Goal: Task Accomplishment & Management: Use online tool/utility

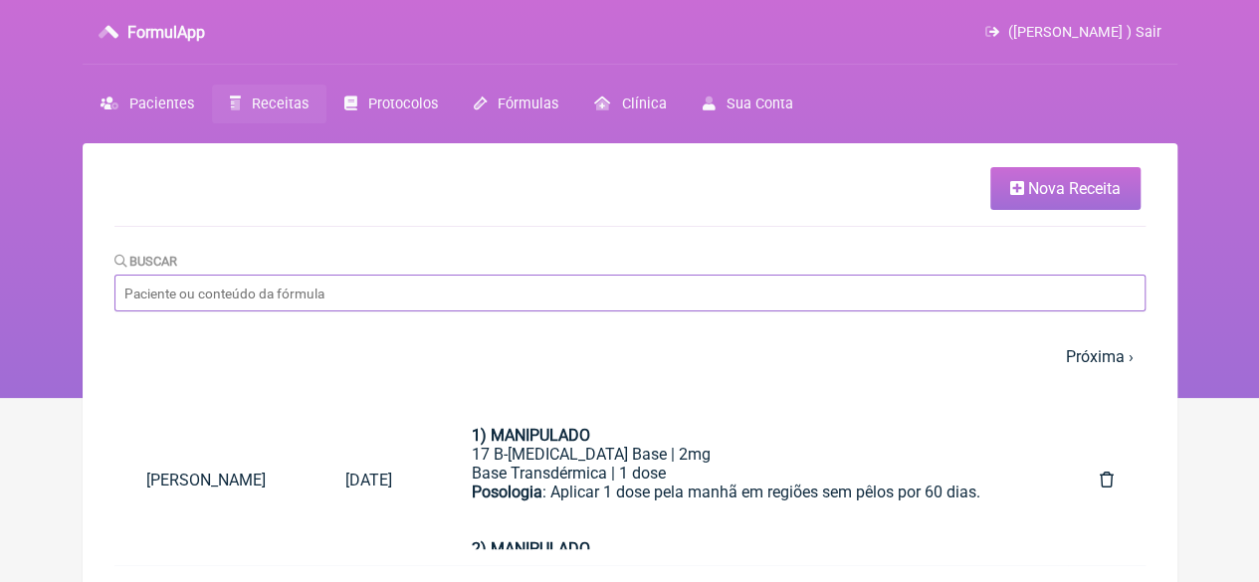
click at [244, 294] on input "Buscar" at bounding box center [629, 293] width 1031 height 37
paste input "[PERSON_NAME]"
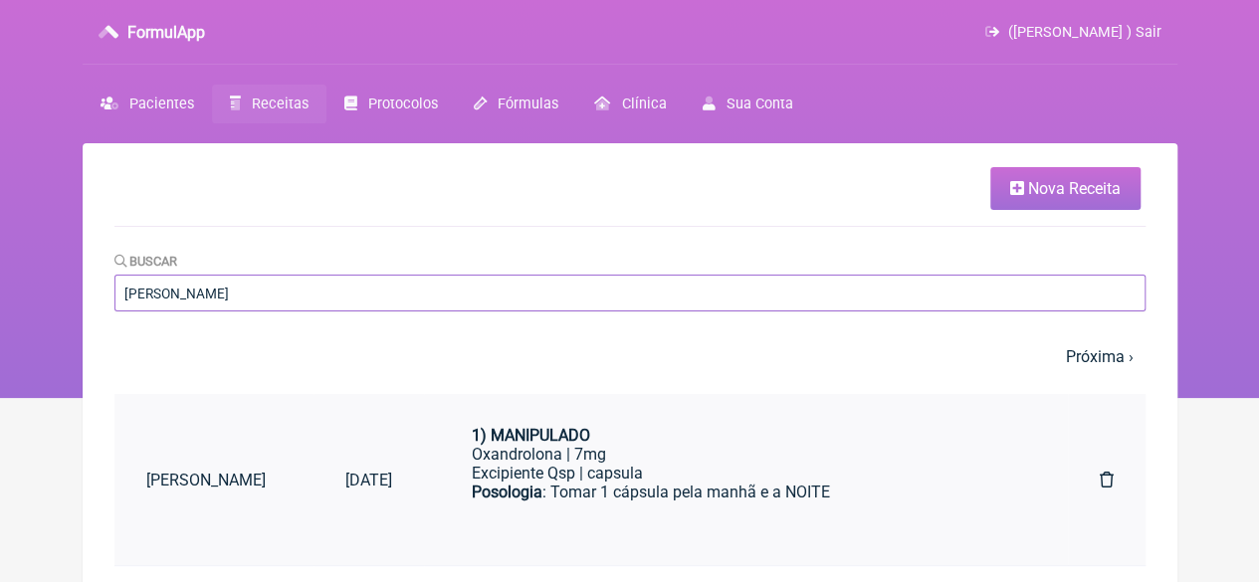
type input "[PERSON_NAME]"
click at [623, 479] on div "Excipiente Qsp | capsula" at bounding box center [746, 473] width 548 height 19
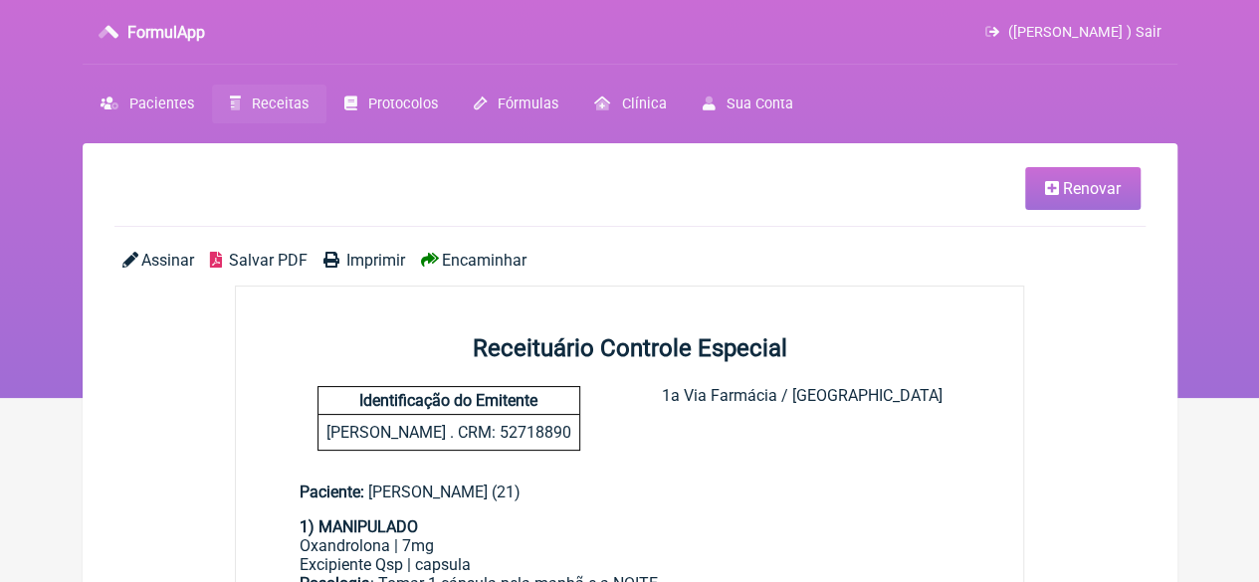
click at [1063, 194] on span "Renovar" at bounding box center [1092, 188] width 58 height 19
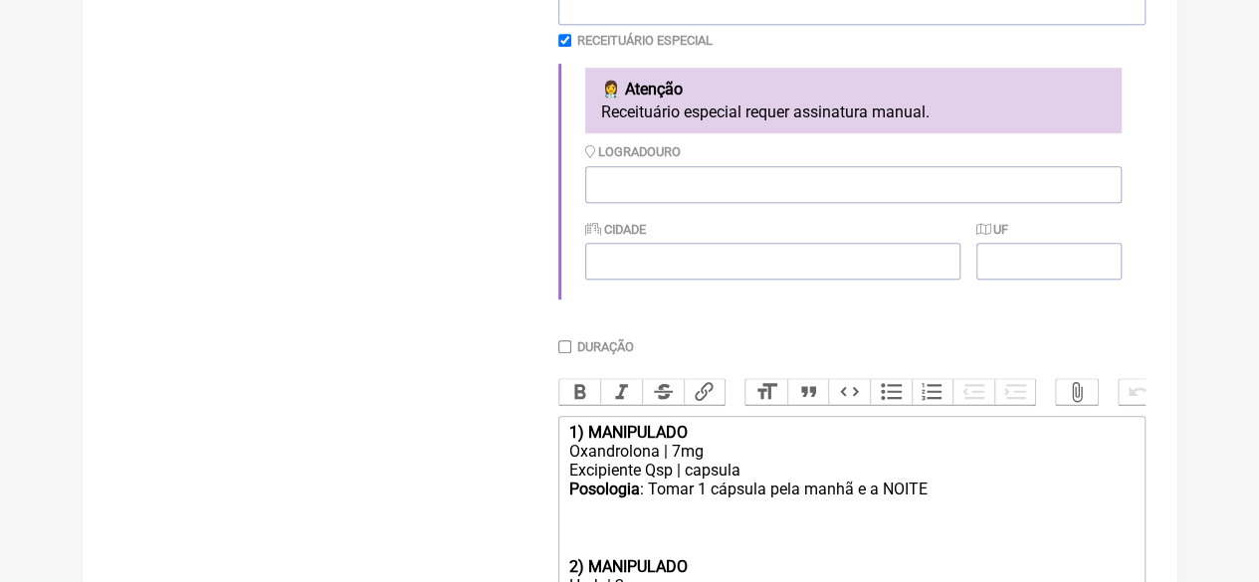
scroll to position [697, 0]
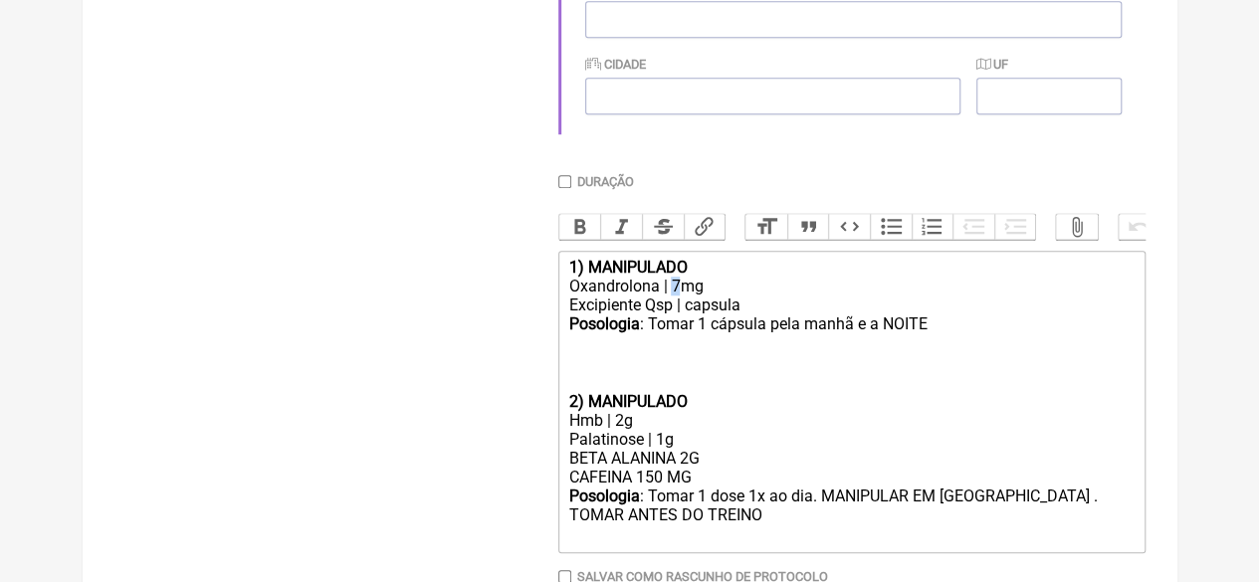
click at [672, 296] on div "Oxandrolona | 7mg" at bounding box center [850, 286] width 565 height 19
click at [615, 430] on div "Hmb | 2g" at bounding box center [850, 420] width 565 height 19
drag, startPoint x: 665, startPoint y: 494, endPoint x: 638, endPoint y: 497, distance: 27.0
click at [638, 487] on div "BETA ALANINA 2G CAFEINA 150 MG" at bounding box center [850, 468] width 565 height 38
click at [685, 481] on div "BETA ALANINA 2G CAFEINA 210 MG" at bounding box center [850, 468] width 565 height 38
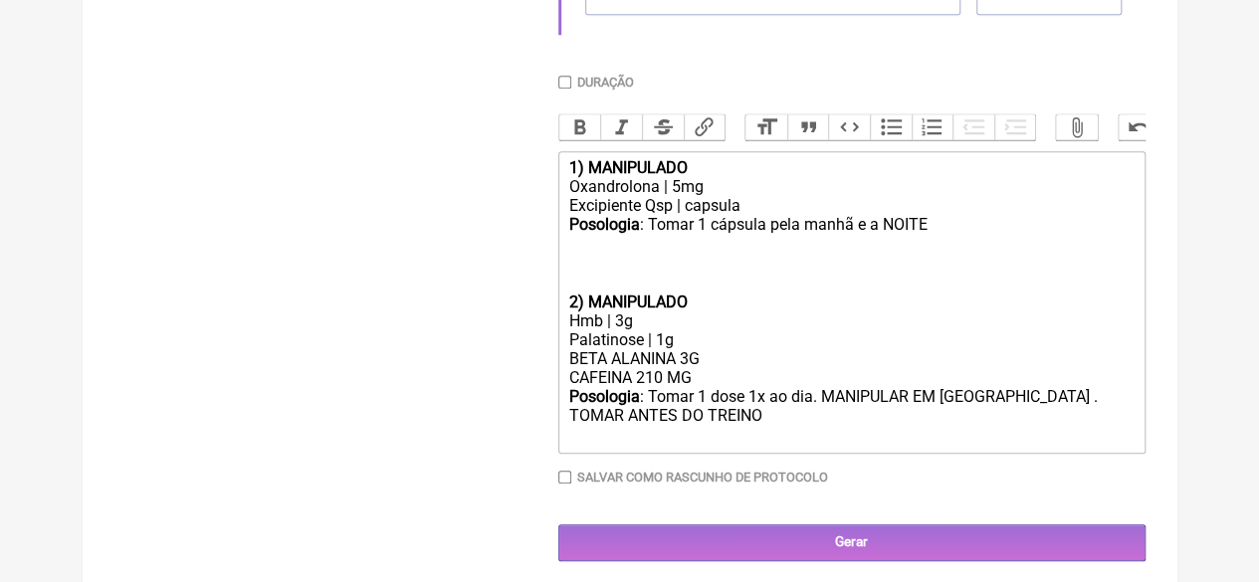
scroll to position [830, 0]
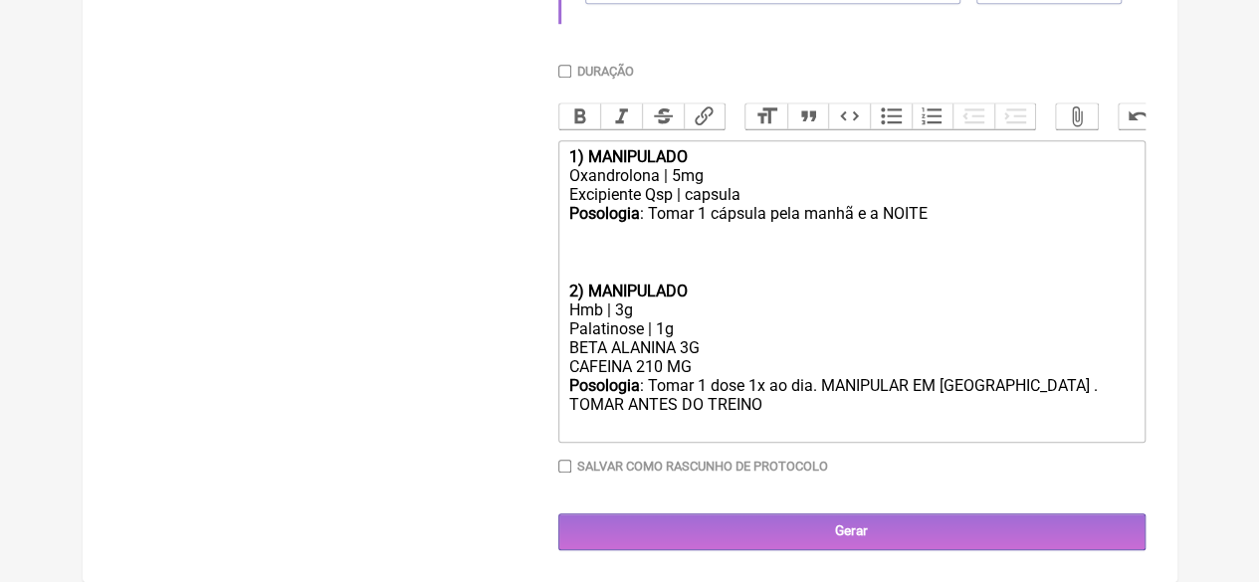
click at [989, 384] on div "Posologia : Tomar 1 dose 1x ao dia. MANIPULAR EM [GEOGRAPHIC_DATA] . TOMAR ANTE…" at bounding box center [850, 405] width 565 height 59
type trix-editor "<div><strong>1) MANIPULADO</strong></div><div>Oxandrolona | 5mg</div><div>Excip…"
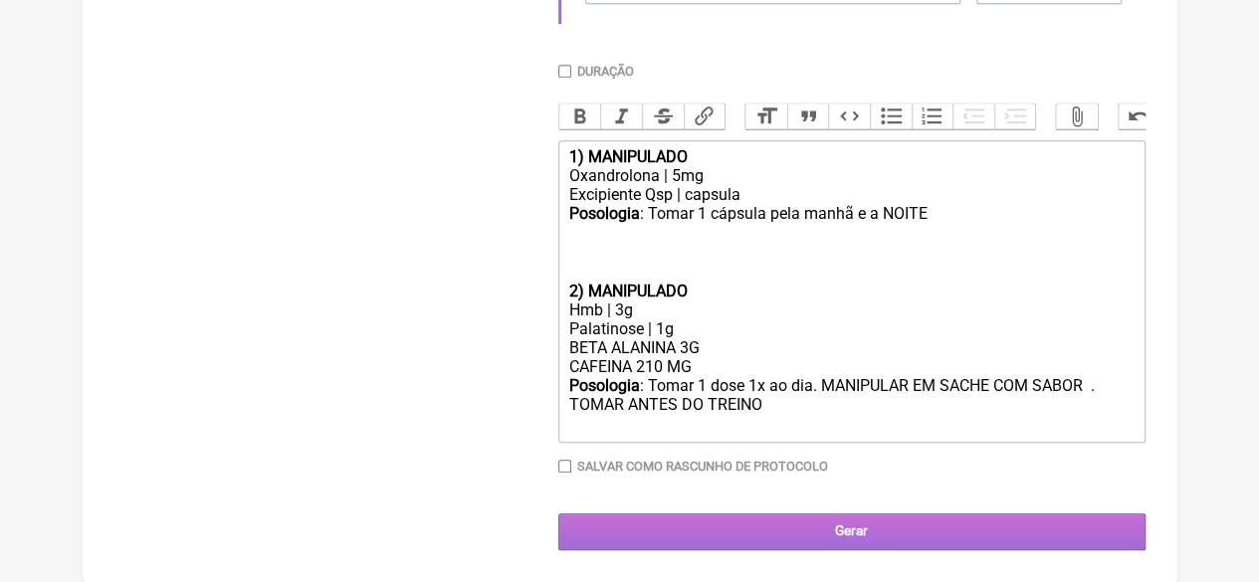
click at [766, 533] on input "Gerar" at bounding box center [851, 532] width 587 height 37
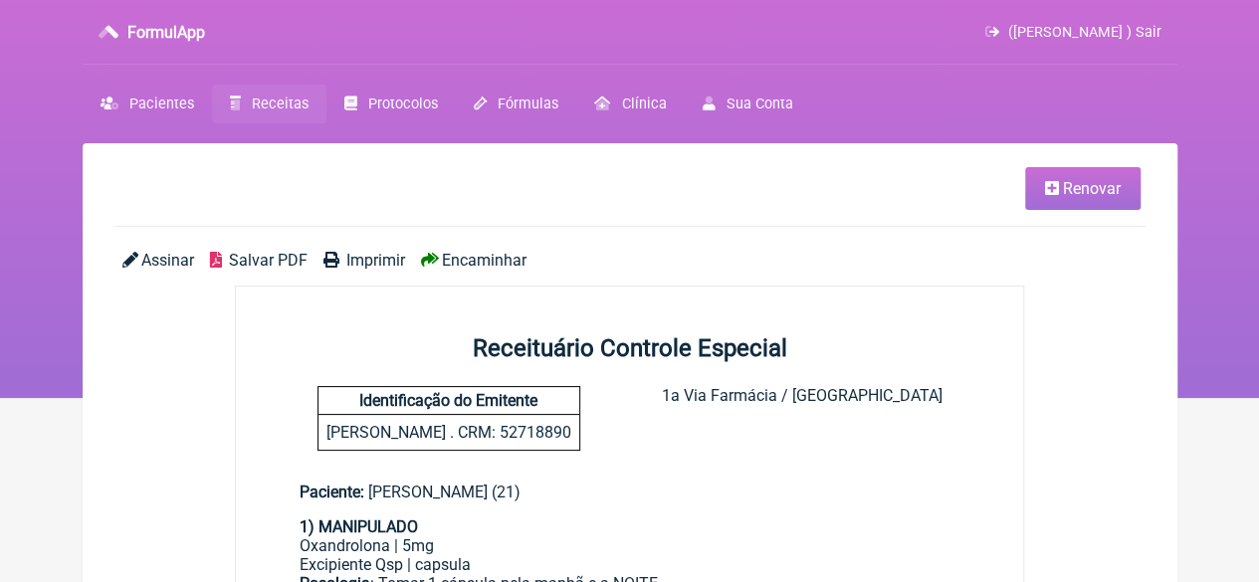
click at [382, 255] on span "Imprimir" at bounding box center [375, 260] width 59 height 19
click at [1078, 188] on span "Renovar" at bounding box center [1092, 188] width 58 height 19
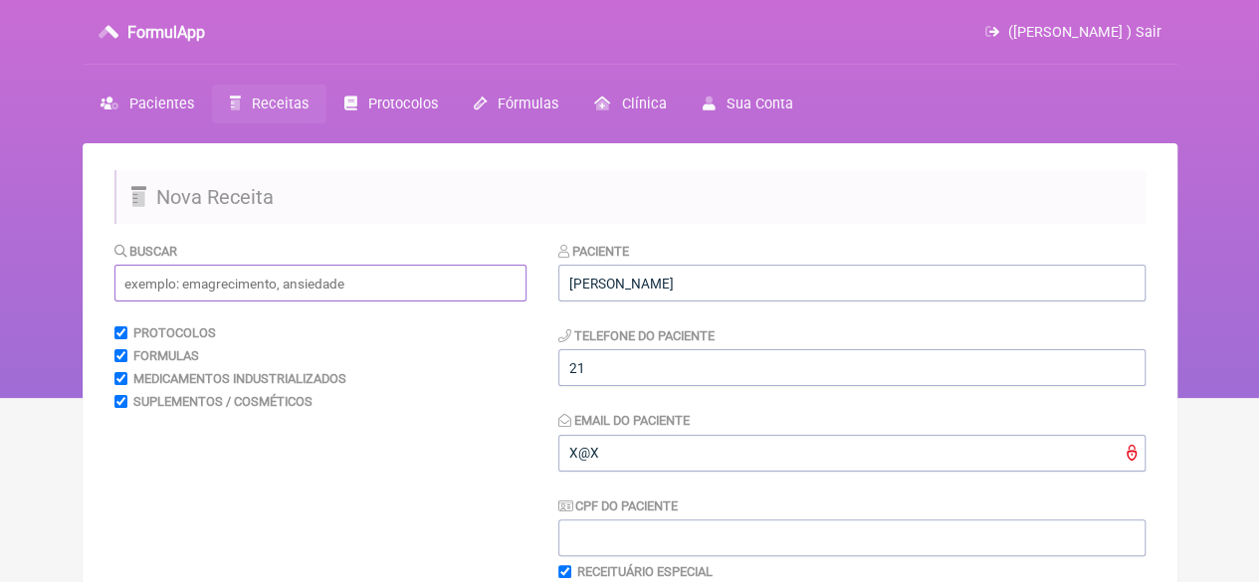
click at [187, 294] on input "text" at bounding box center [320, 283] width 412 height 37
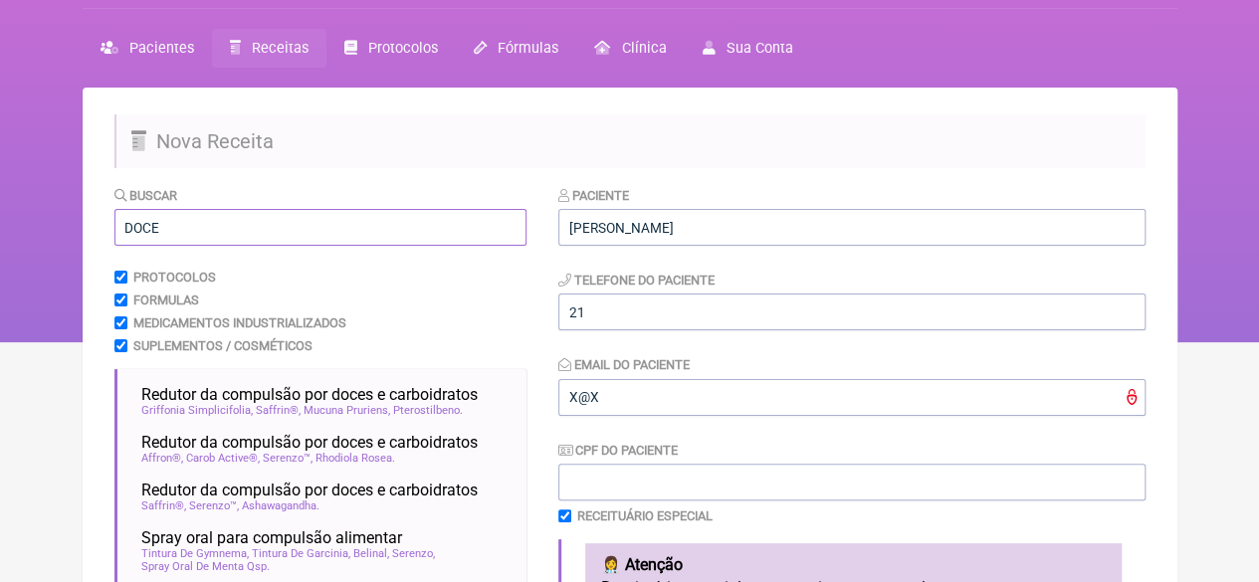
scroll to position [100, 0]
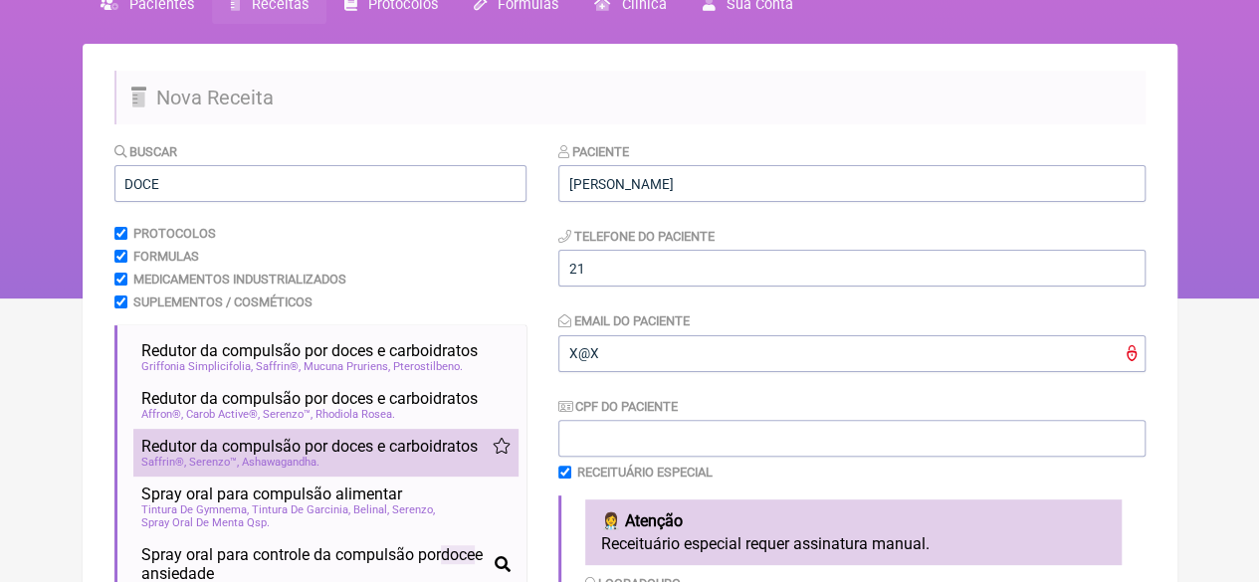
click at [280, 456] on span "Redutor da compulsão por doces e carboidratos" at bounding box center [309, 446] width 336 height 19
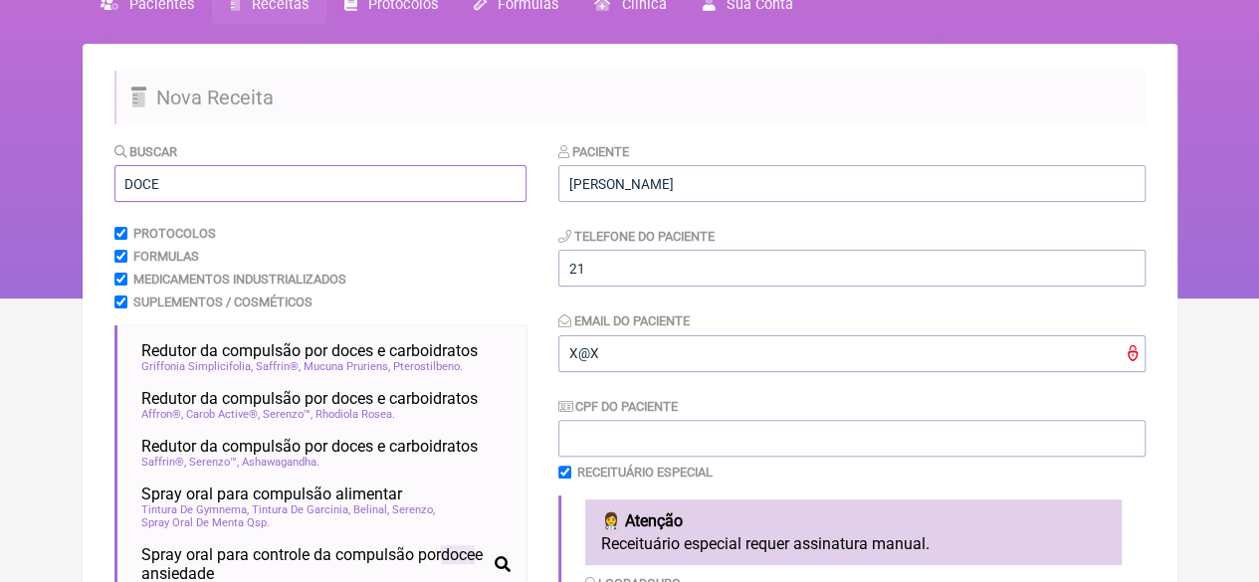
drag, startPoint x: 177, startPoint y: 184, endPoint x: 77, endPoint y: 183, distance: 100.5
click at [77, 183] on div "FormulApp (Flavio Caldas Caetano ) Sair Pacientes Receitas Protocolos Fórmulas …" at bounding box center [629, 99] width 1259 height 398
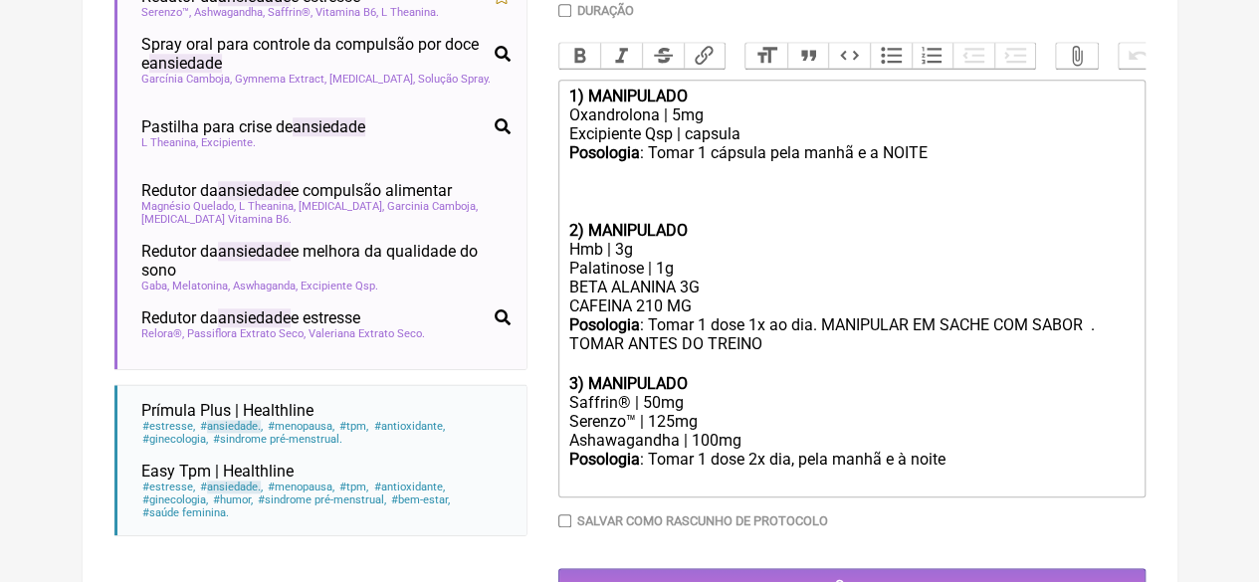
scroll to position [896, 0]
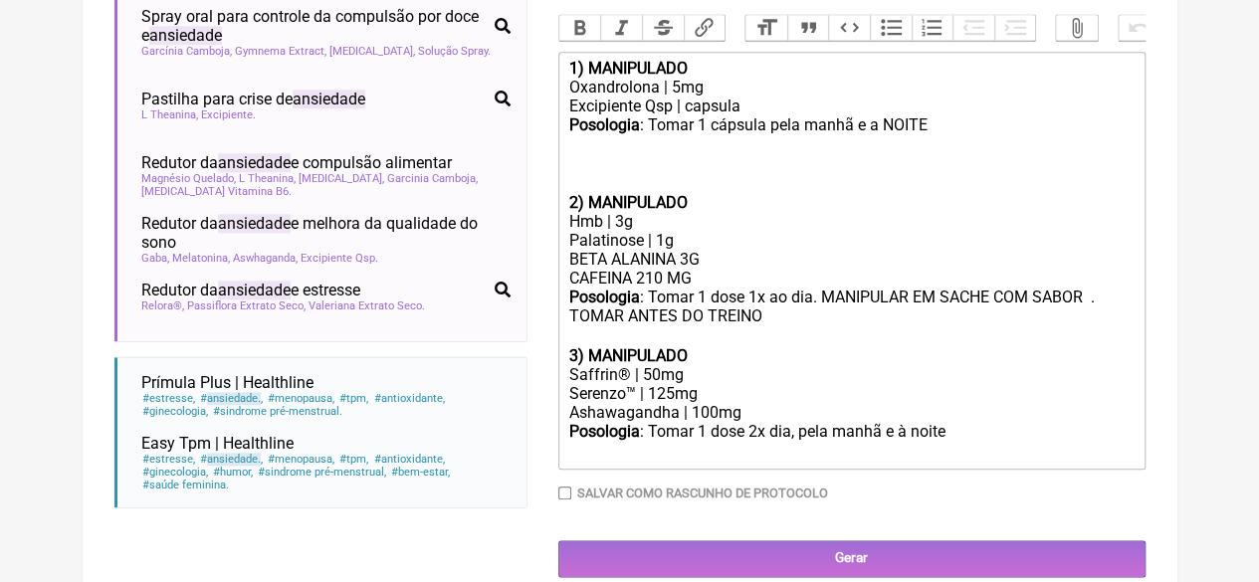
type input "ANSIEDADE"
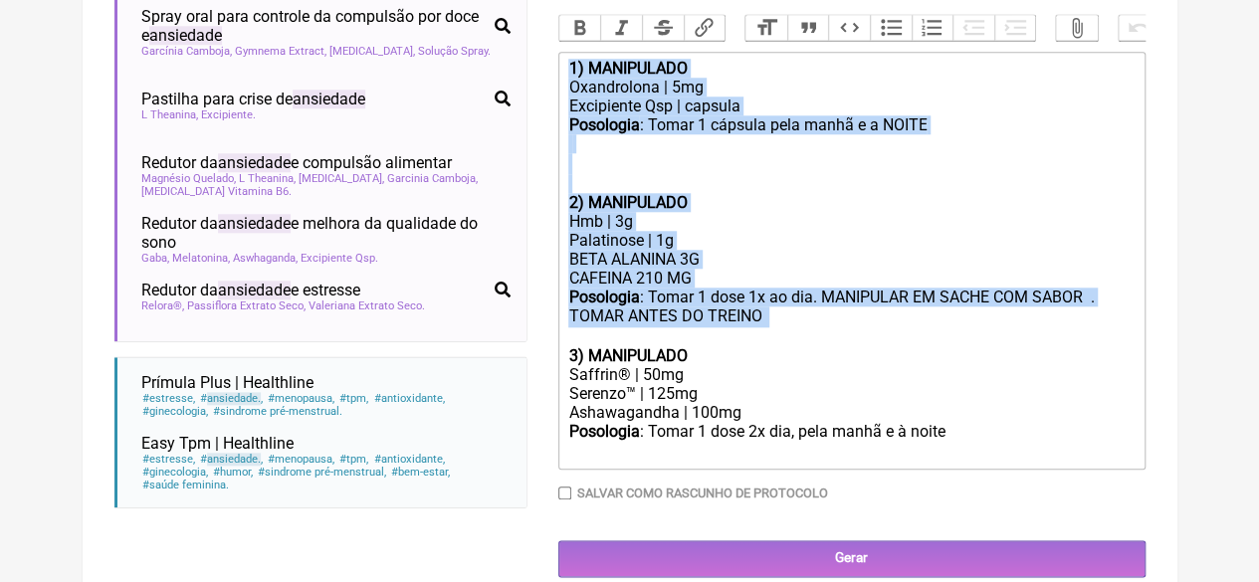
drag, startPoint x: 776, startPoint y: 339, endPoint x: 555, endPoint y: 69, distance: 349.5
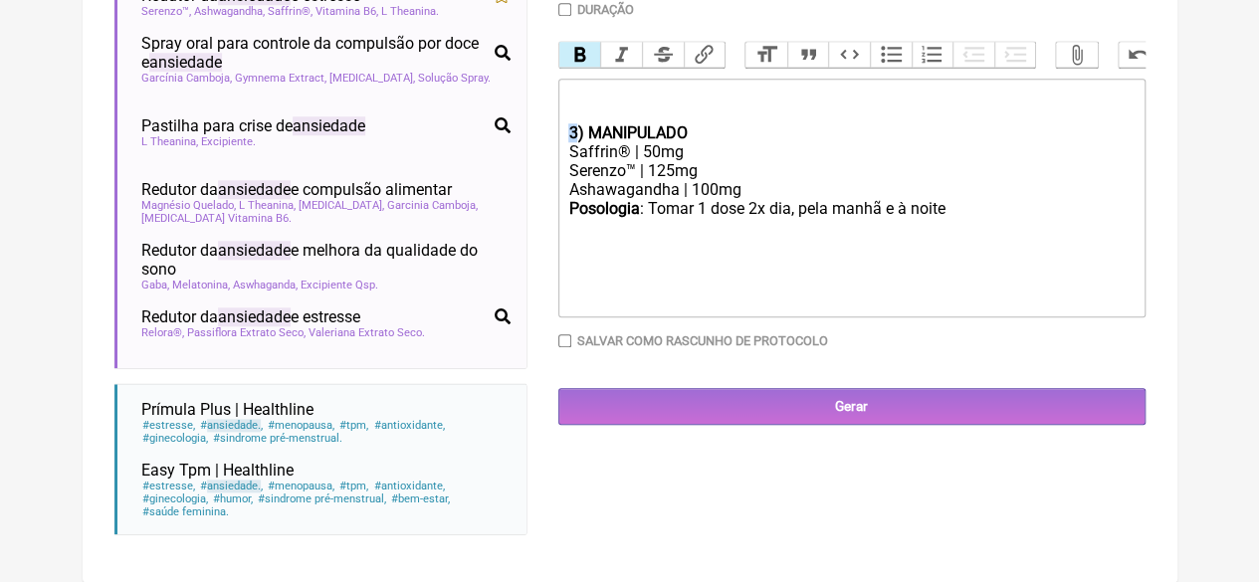
drag, startPoint x: 573, startPoint y: 146, endPoint x: 547, endPoint y: 147, distance: 25.9
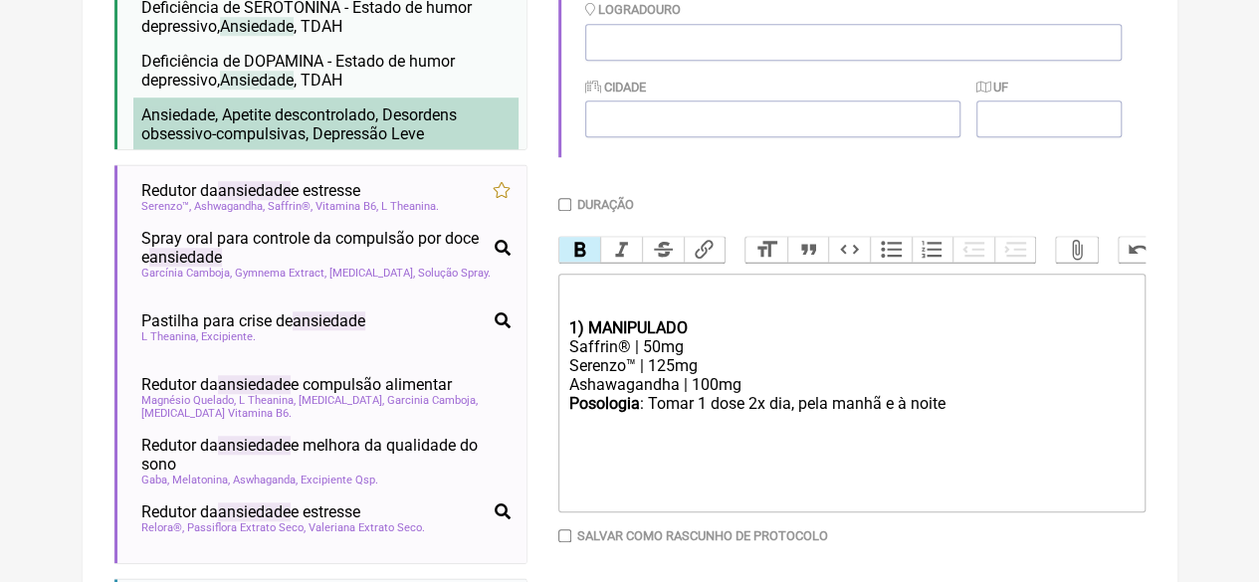
scroll to position [574, 0]
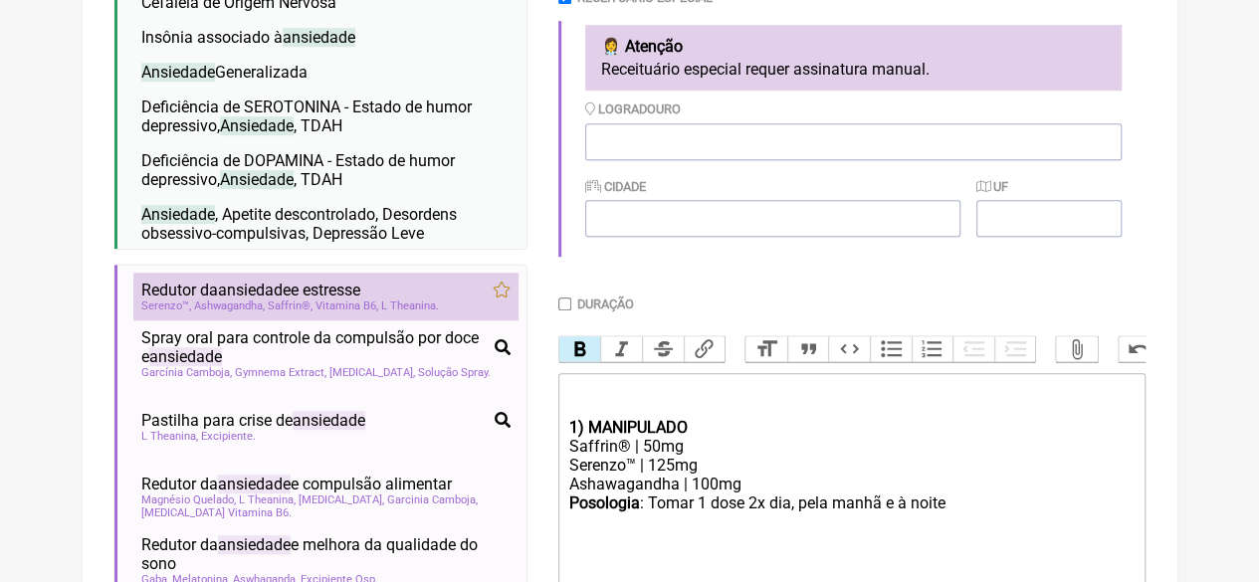
click at [342, 299] on span "Redutor da ansiedade e estresse" at bounding box center [250, 290] width 219 height 19
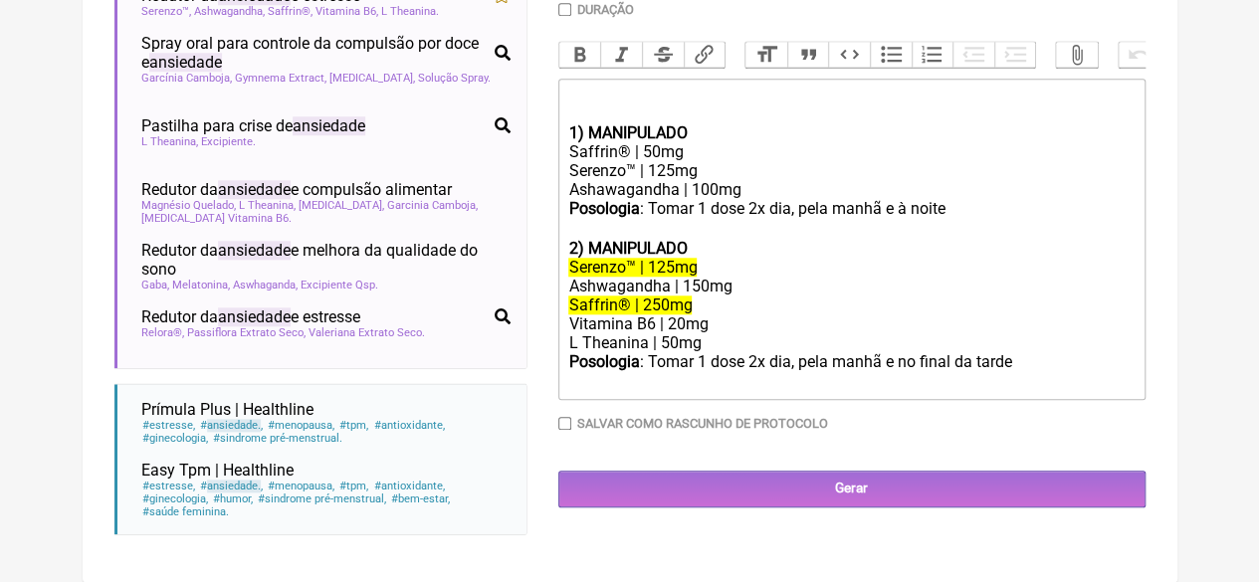
scroll to position [873, 0]
drag, startPoint x: 709, startPoint y: 360, endPoint x: 504, endPoint y: 367, distance: 205.2
drag, startPoint x: 787, startPoint y: 345, endPoint x: 740, endPoint y: 350, distance: 48.0
click at [786, 333] on div "Vitamina B6 | 20mg" at bounding box center [850, 324] width 565 height 19
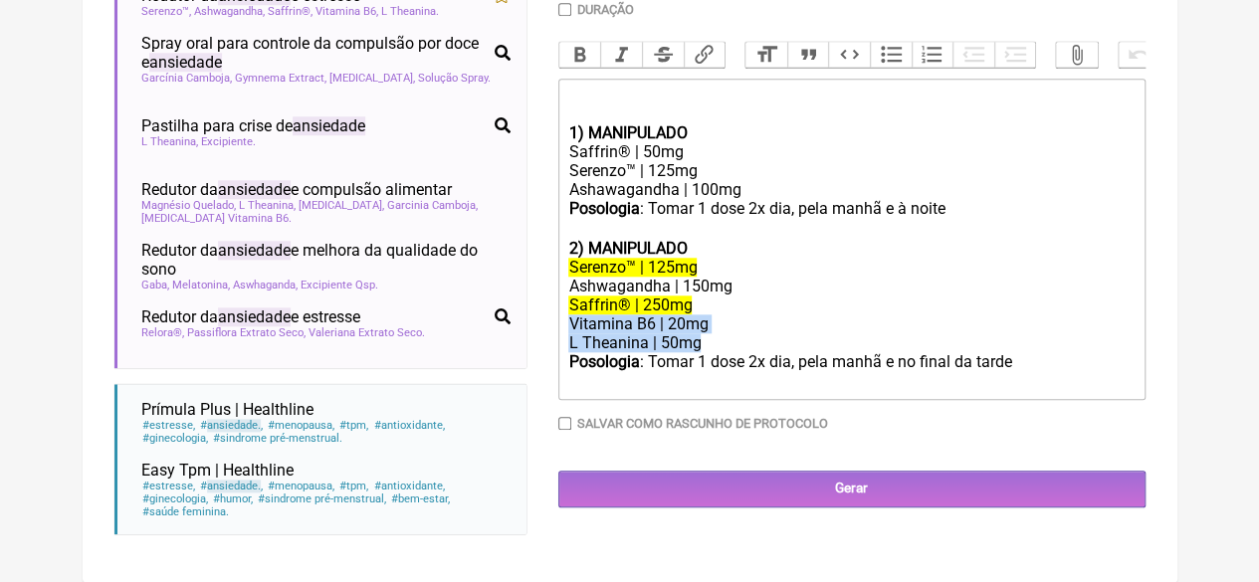
drag, startPoint x: 713, startPoint y: 363, endPoint x: 563, endPoint y: 347, distance: 150.2
click at [563, 347] on trix-editor "1) MANIPULADO Saffrin® | 50mg Serenzo™ | 125mg Ashawagandha | 100mg Posologia :…" at bounding box center [851, 240] width 587 height 322
copy trix-editor "Vitamina B6 | 20mg L Theanina | 50mg"
click at [763, 199] on div "Ashawagandha | 100mg" at bounding box center [850, 189] width 565 height 19
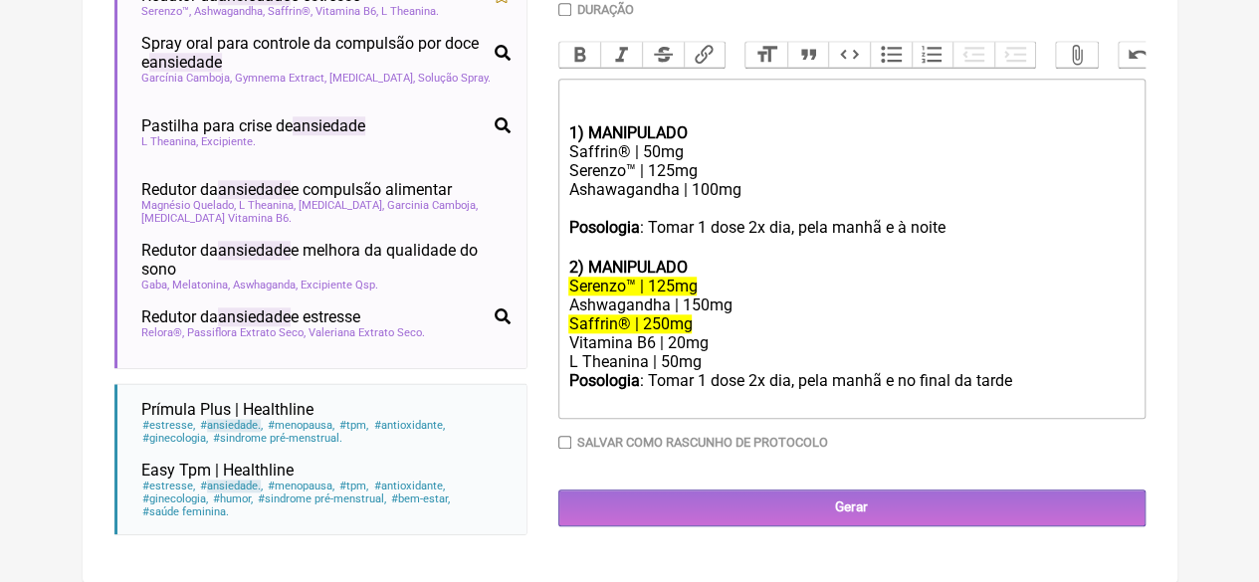
paste trix-editor "Vitamina B6 | 20mg</div><div>L Theanina | 50mg"
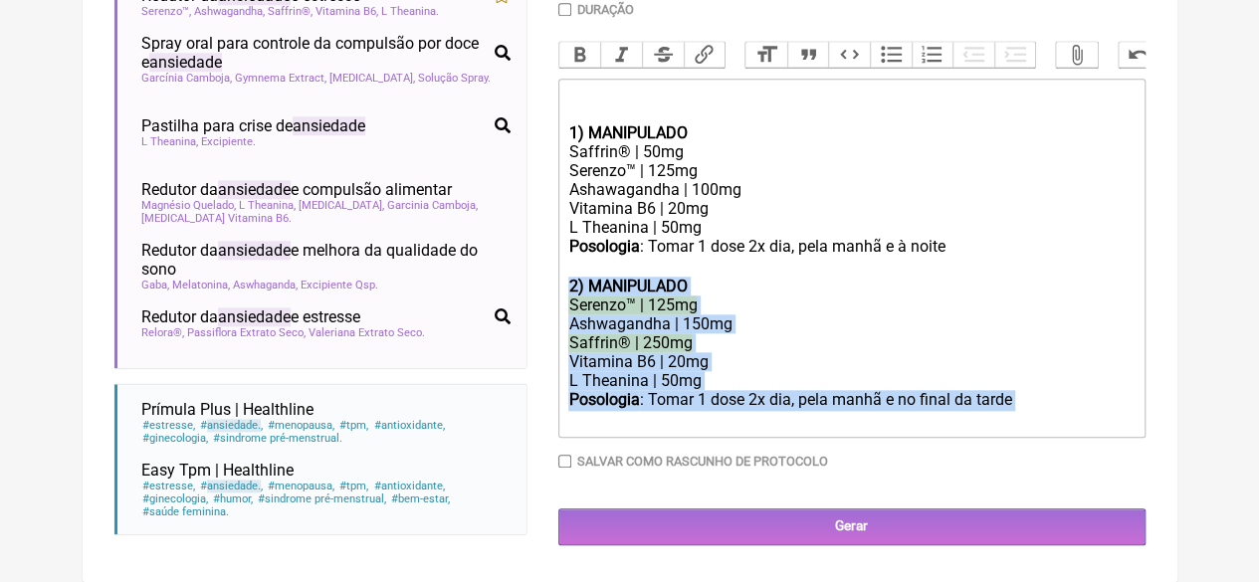
drag, startPoint x: 1016, startPoint y: 422, endPoint x: 555, endPoint y: 302, distance: 476.3
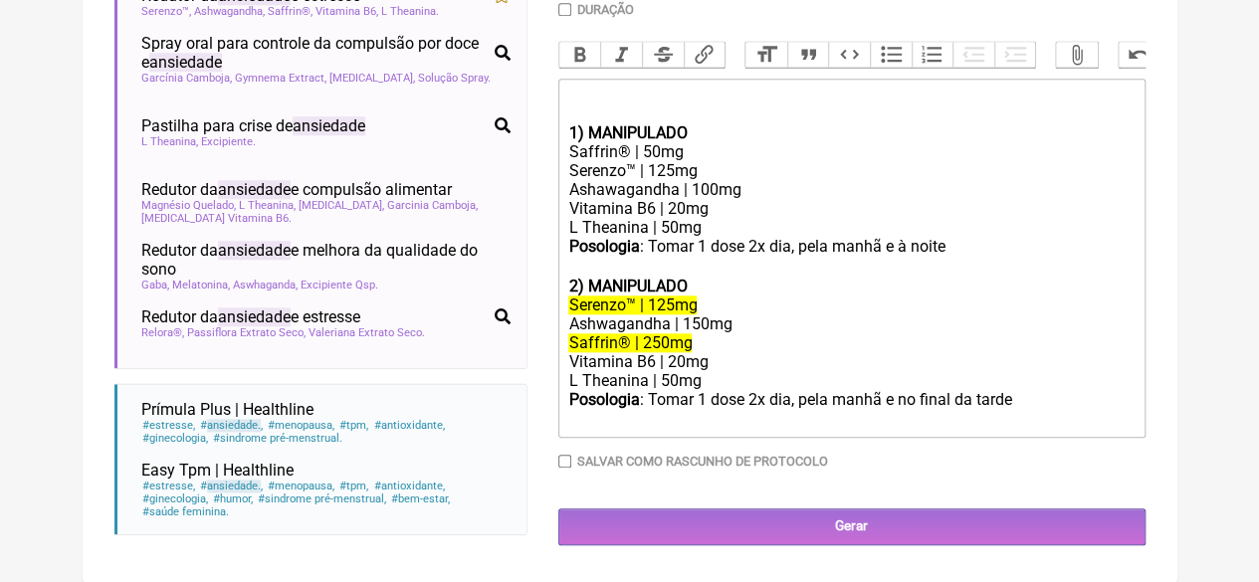
type trix-editor "<div><br><br></div><div><strong>1) MANIPULADO</strong></div><div>Saffrin® | 50m…"
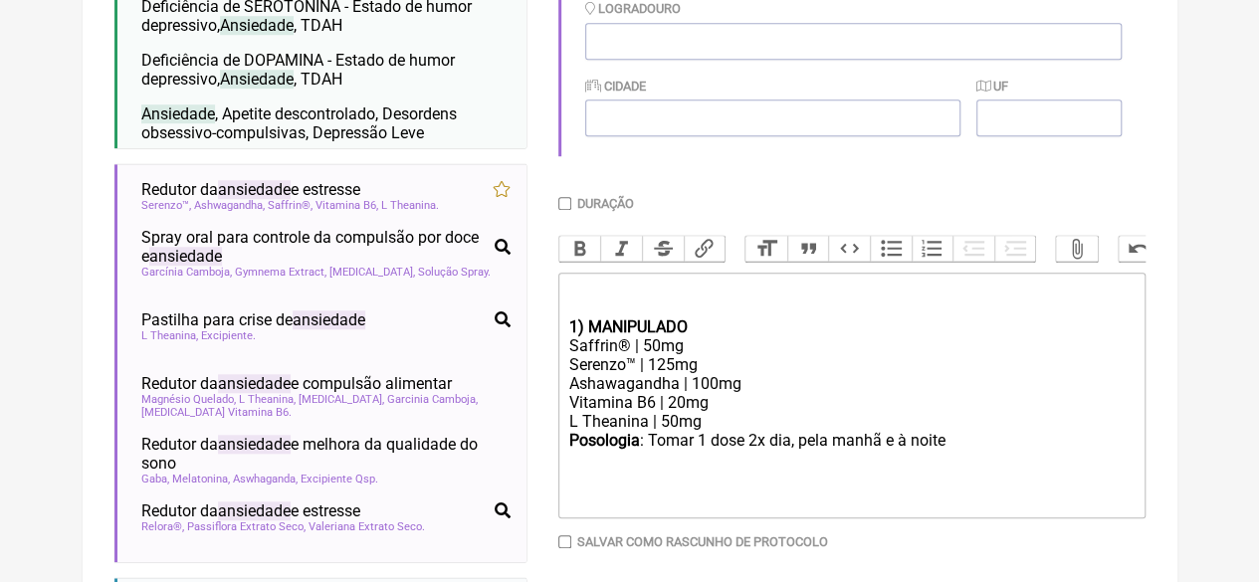
scroll to position [674, 0]
click at [564, 204] on input "Duração" at bounding box center [564, 204] width 13 height 13
checkbox input "true"
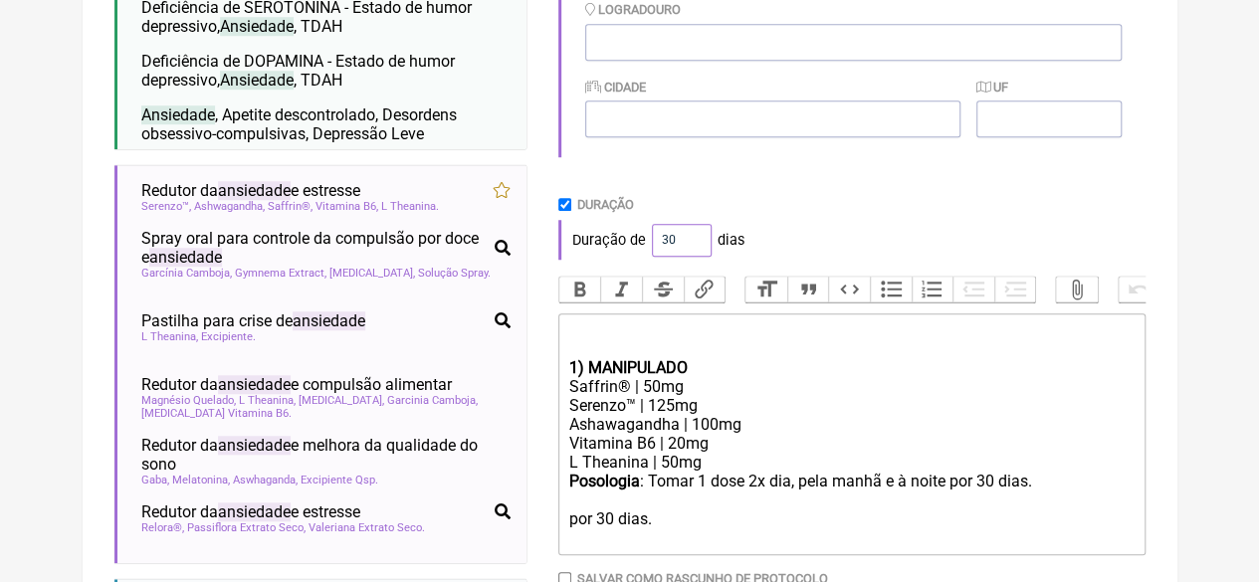
drag, startPoint x: 681, startPoint y: 244, endPoint x: 642, endPoint y: 249, distance: 39.1
click at [645, 249] on div "Duração de 30 dias" at bounding box center [851, 240] width 587 height 40
type input "60"
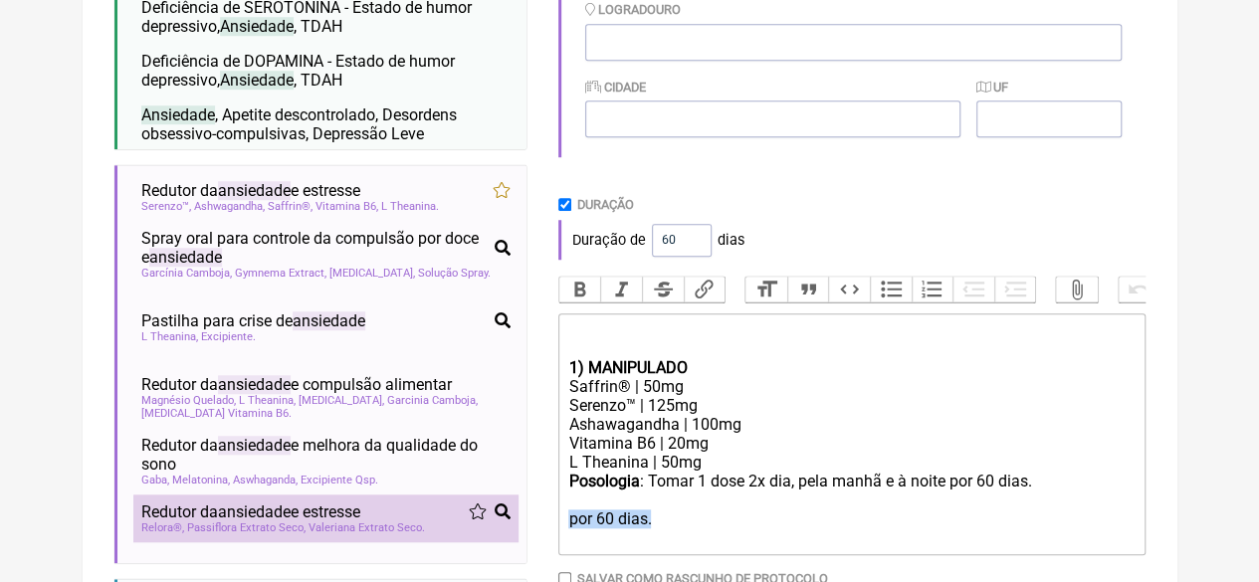
drag, startPoint x: 651, startPoint y: 544, endPoint x: 452, endPoint y: 546, distance: 199.1
click at [459, 548] on form "Buscar ANSIEDADE Protocolos Formulas Medicamentos Industrializados Suplementos …" at bounding box center [629, 156] width 1031 height 1179
type trix-editor "<div><br><br></div><div><strong>1) MANIPULADO</strong></div><div>Saffrin® | 50m…"
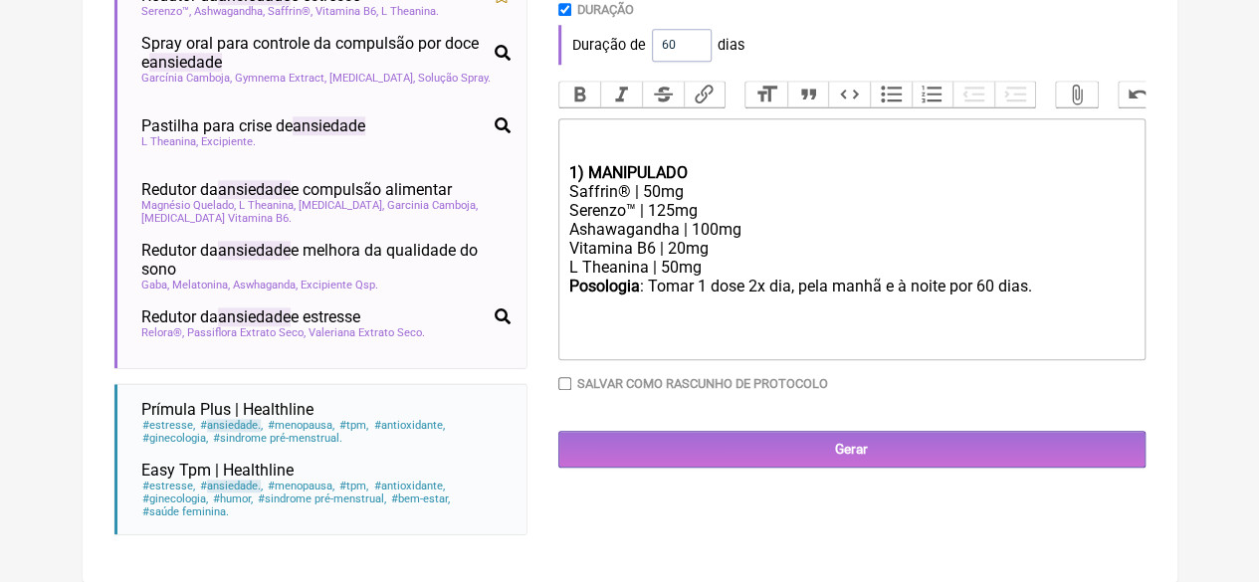
scroll to position [873, 0]
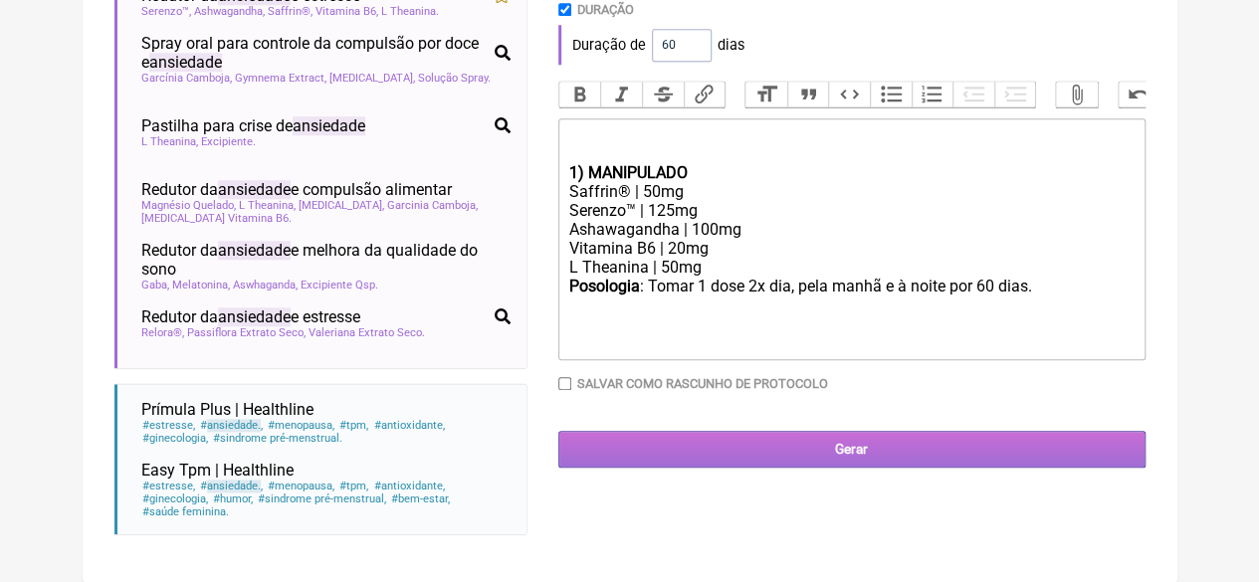
click at [777, 463] on input "Gerar" at bounding box center [851, 449] width 587 height 37
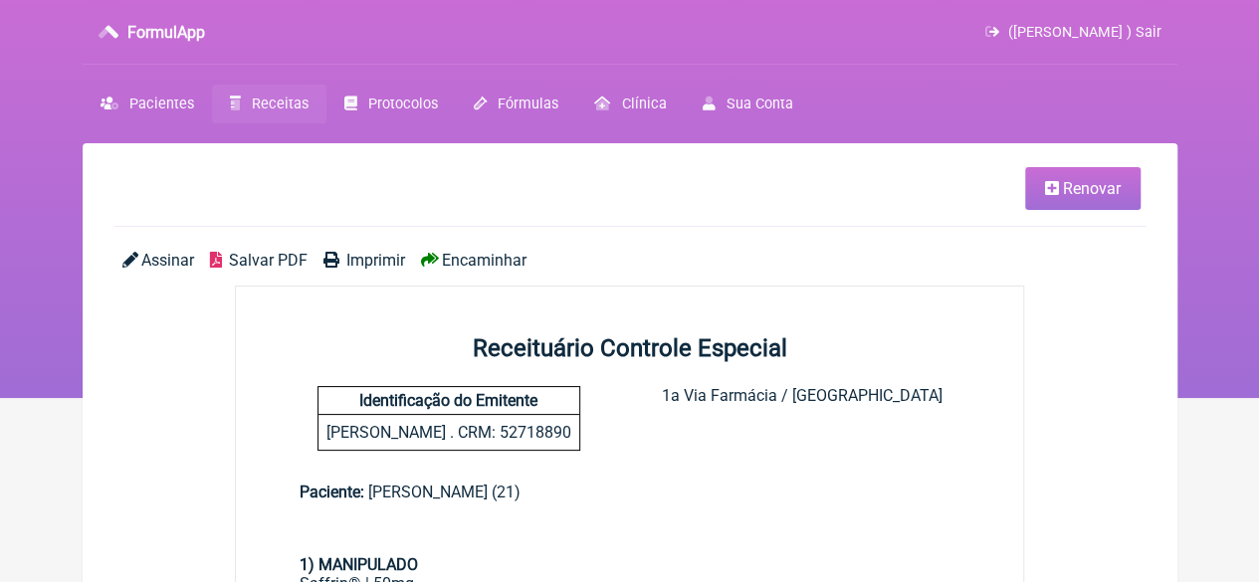
click at [362, 264] on span "Imprimir" at bounding box center [375, 260] width 59 height 19
